Goal: Check status

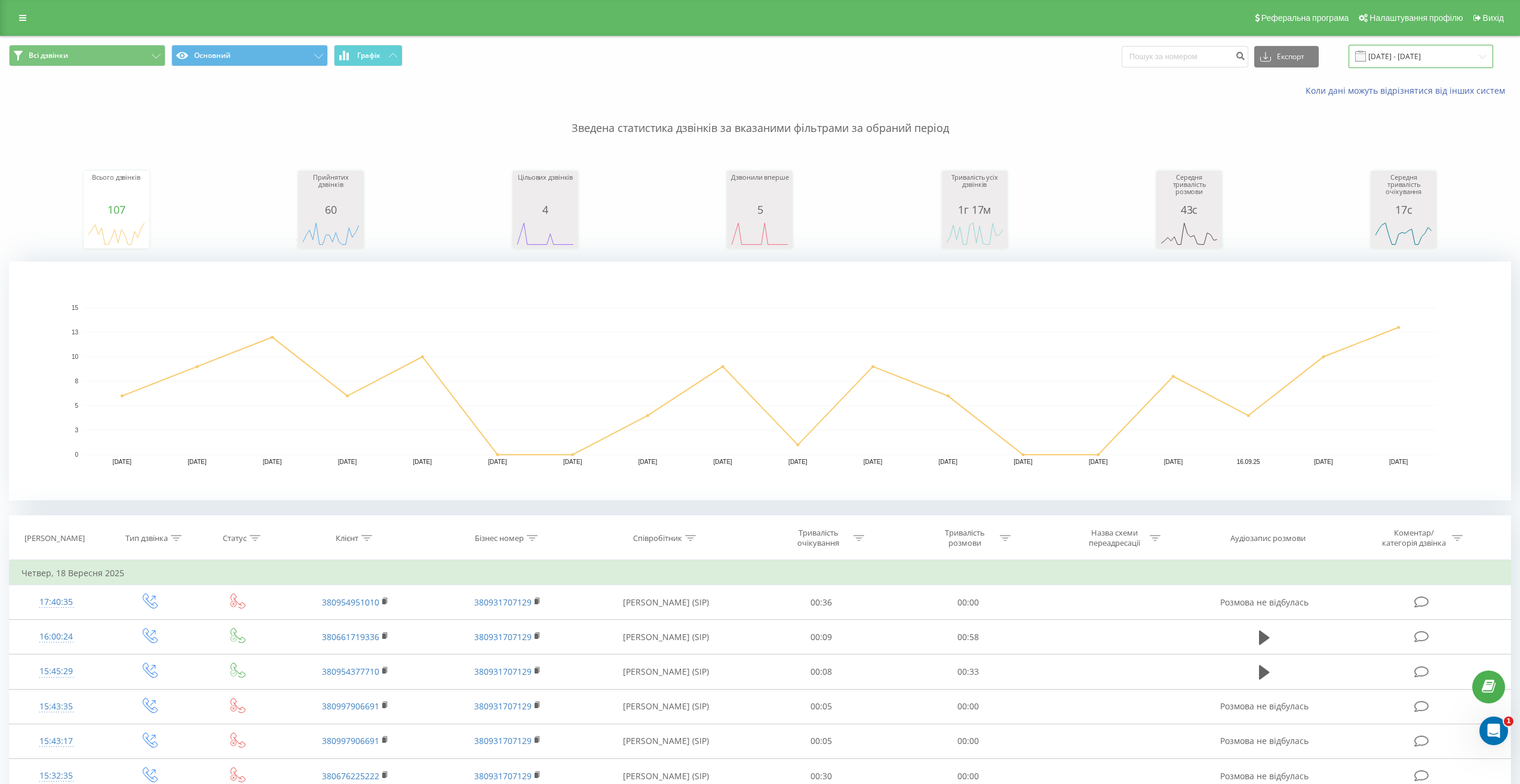
click at [1425, 58] on input "[DATE] - [DATE]" at bounding box center [1421, 56] width 145 height 23
click at [1440, 53] on input "01.09.2025 - 18.09.2025" at bounding box center [1421, 56] width 145 height 23
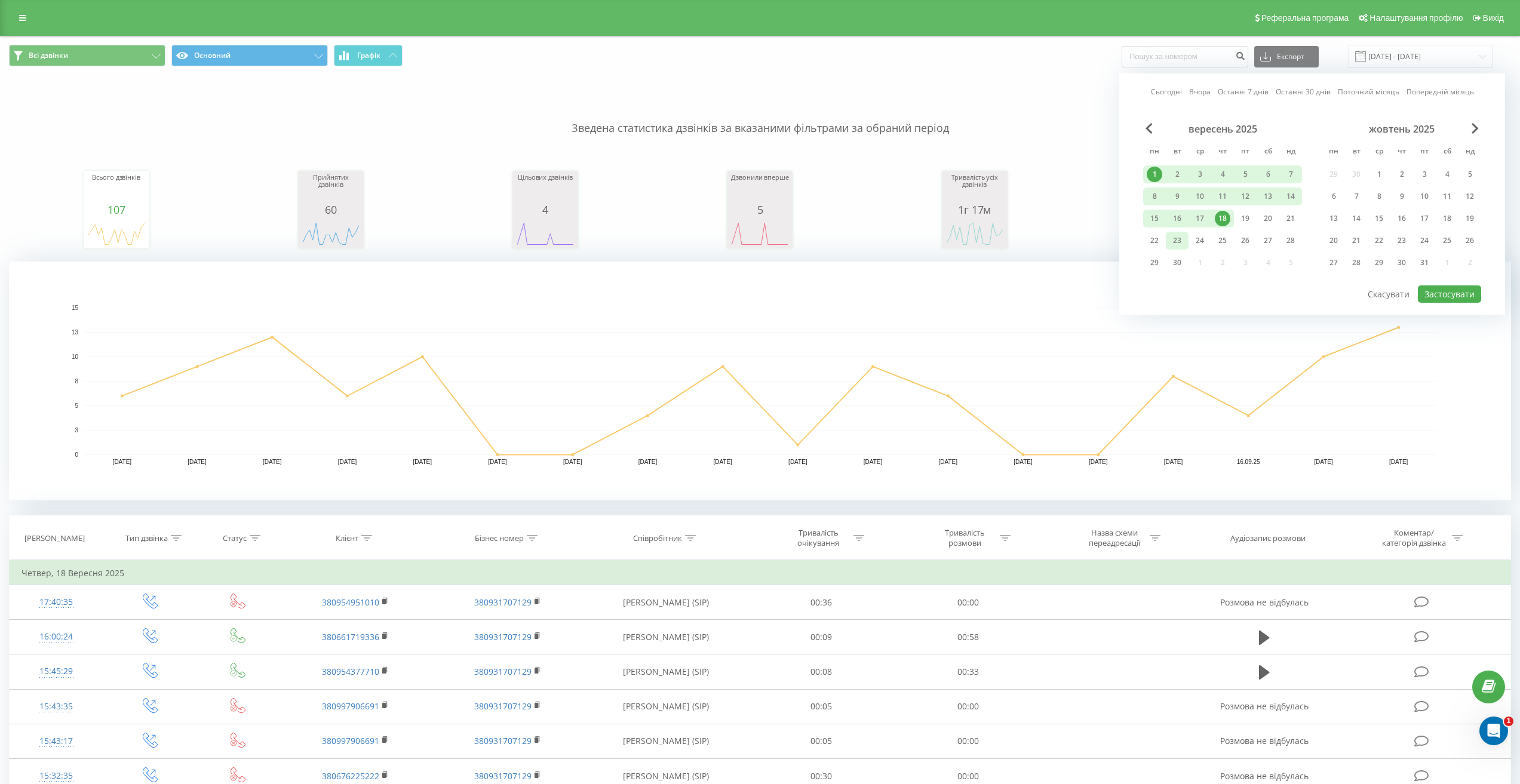
click at [1178, 242] on div "23" at bounding box center [1177, 241] width 15 height 15
click at [1158, 174] on div "1" at bounding box center [1155, 174] width 15 height 15
click at [1445, 291] on button "Застосувати" at bounding box center [1450, 294] width 63 height 18
type input "01.09.2025 - 23.09.2025"
